Goal: Task Accomplishment & Management: Manage account settings

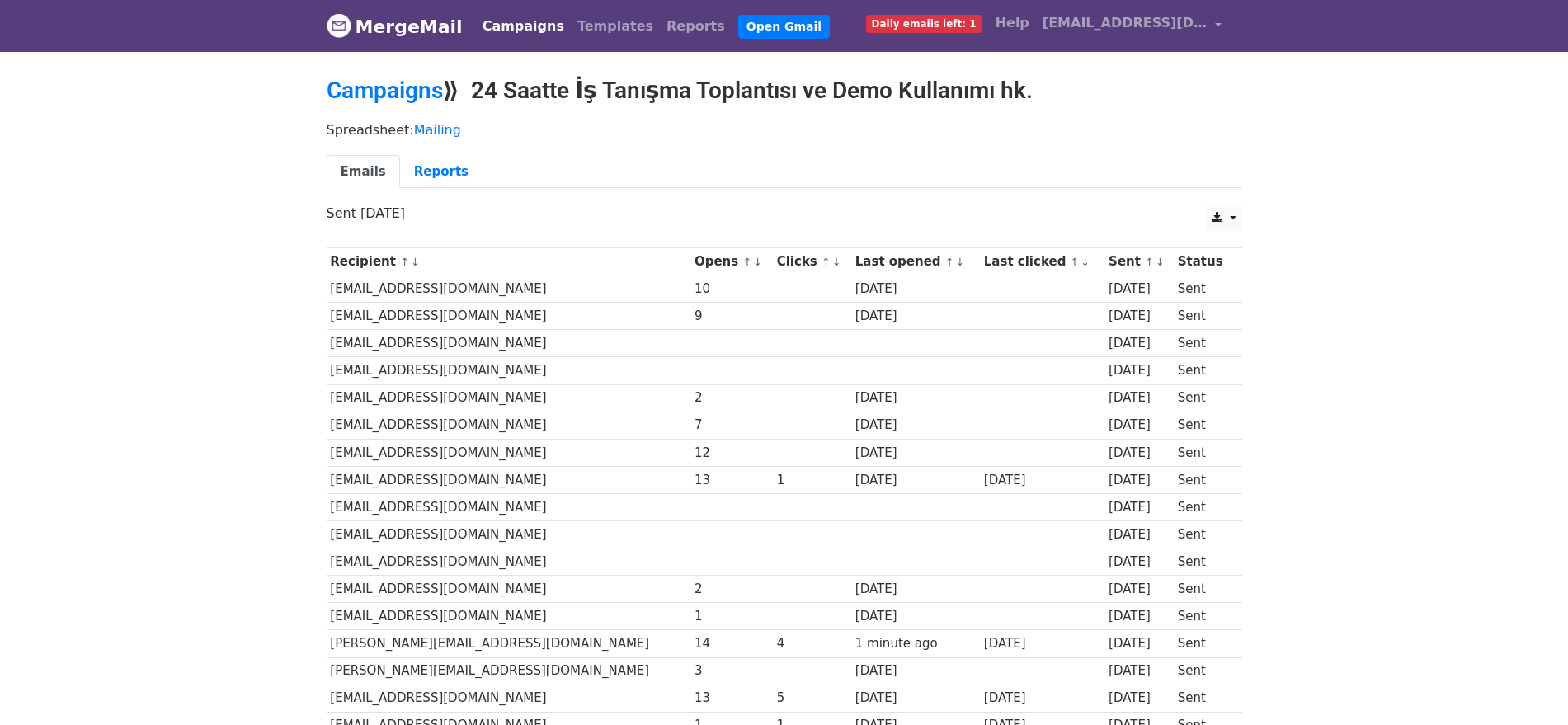
click at [413, 101] on link "Campaigns" at bounding box center [385, 90] width 116 height 28
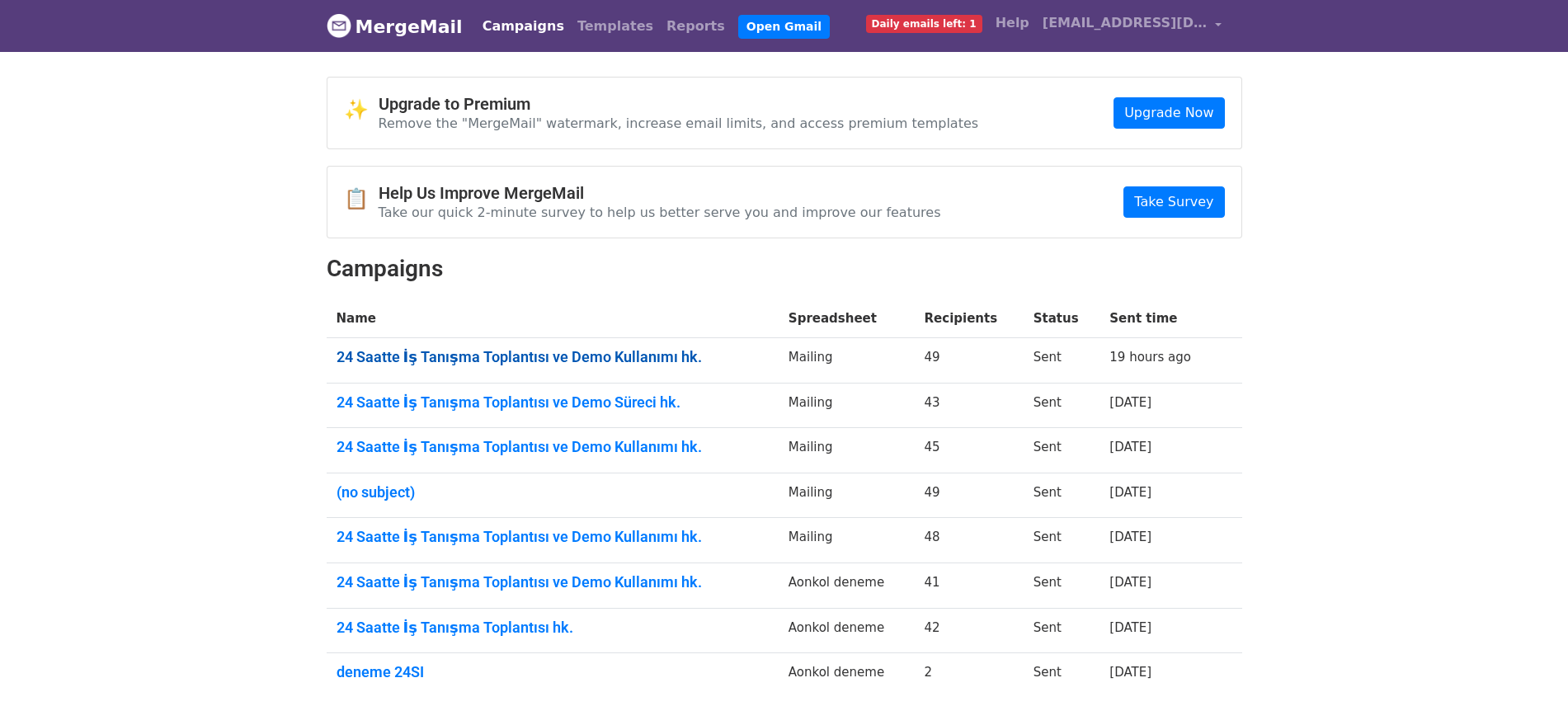
click at [433, 360] on link "24 Saatte İş Tanışma Toplantısı ve Demo Kullanımı hk." at bounding box center [552, 357] width 432 height 18
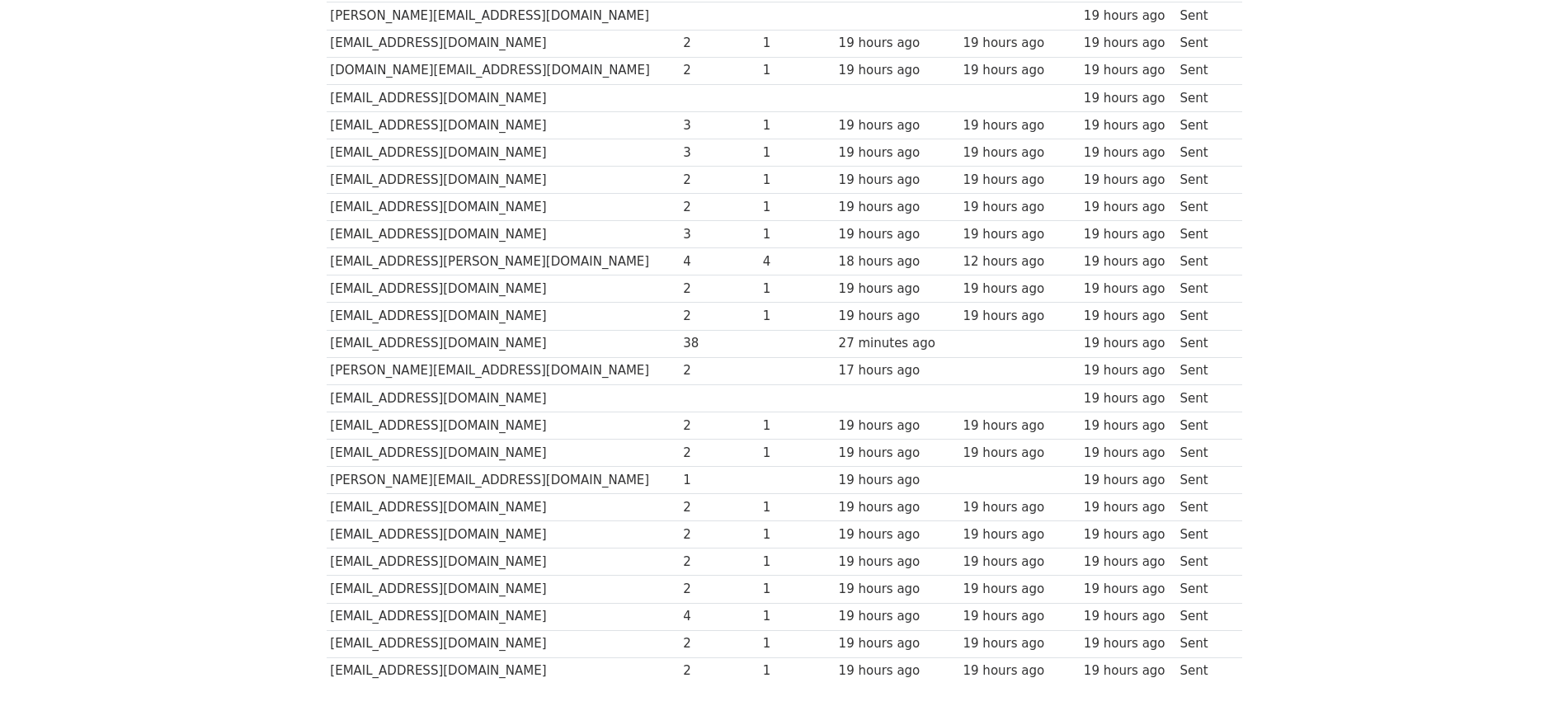
scroll to position [1032, 0]
